Goal: Task Accomplishment & Management: Use online tool/utility

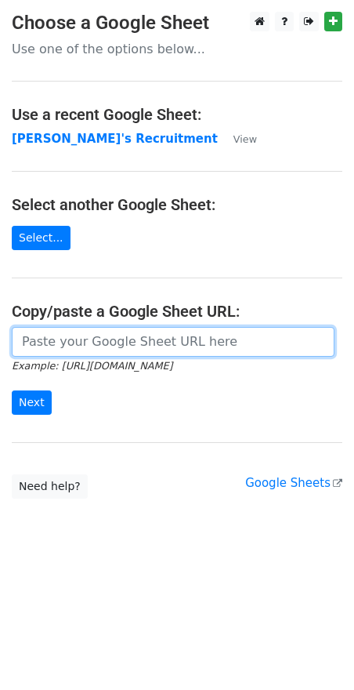
click at [88, 351] on input "url" at bounding box center [173, 342] width 323 height 30
paste input "https://docs.google.com/spreadsheets/d/1Cr9APMfEyBzomlp0d5nIDRAmjV2mnvwC1MH092O…"
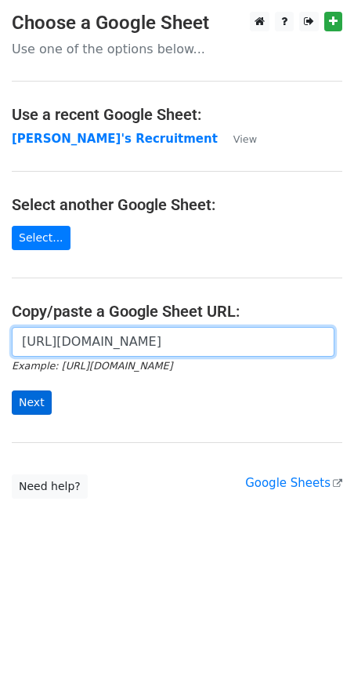
type input "https://docs.google.com/spreadsheets/d/1Cr9APMfEyBzomlp0d5nIDRAmjV2mnvwC1MH092O…"
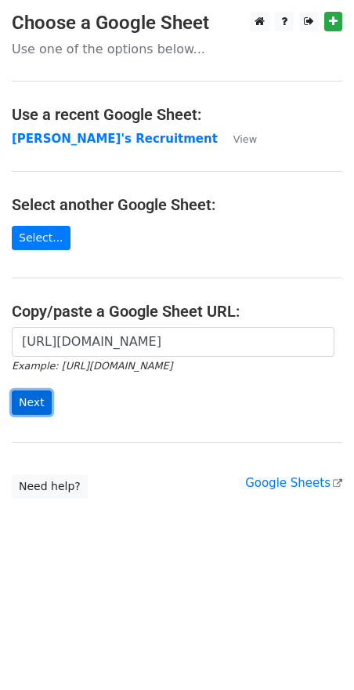
click at [37, 403] on input "Next" at bounding box center [32, 403] width 40 height 24
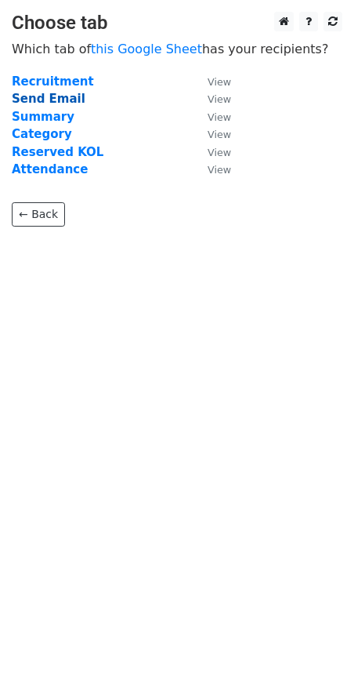
click at [48, 96] on strong "Send Email" at bounding box center [49, 99] width 74 height 14
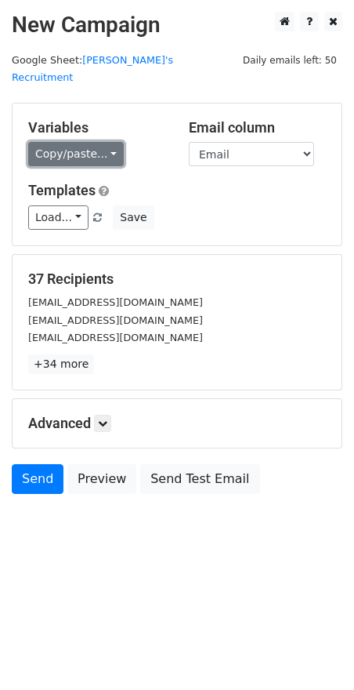
click at [108, 142] on link "Copy/paste..." at bounding box center [76, 154] width 96 height 24
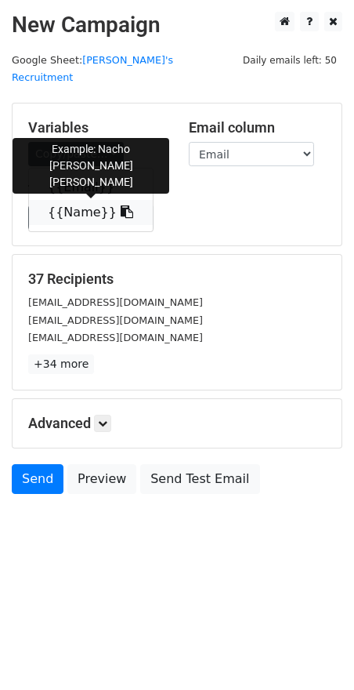
click at [121, 205] on icon at bounding box center [127, 211] width 13 height 13
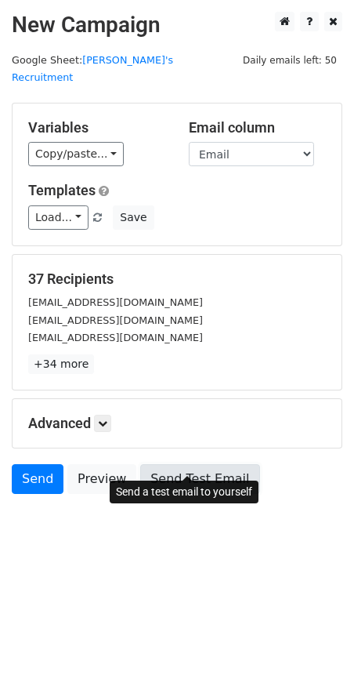
click at [198, 465] on link "Send Test Email" at bounding box center [199, 479] width 119 height 30
